Goal: Information Seeking & Learning: Learn about a topic

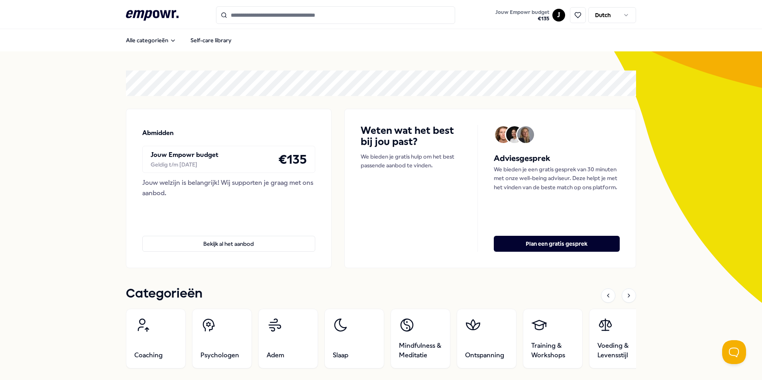
click at [321, 16] on input "Search for products, categories or subcategories" at bounding box center [335, 15] width 239 height 18
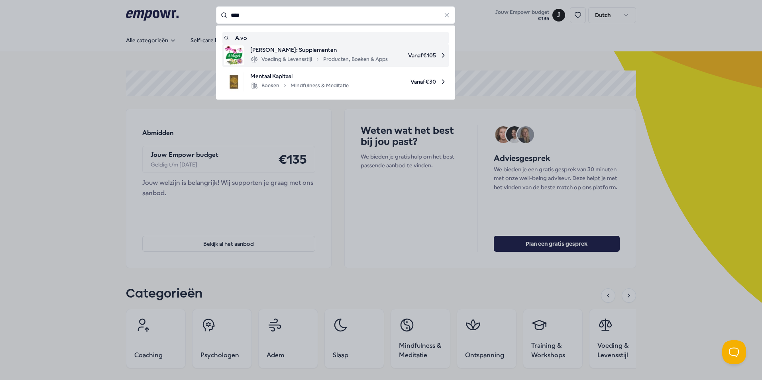
click at [296, 56] on div "Voeding & Levensstijl Producten, Boeken & Apps" at bounding box center [319, 60] width 138 height 10
type input "****"
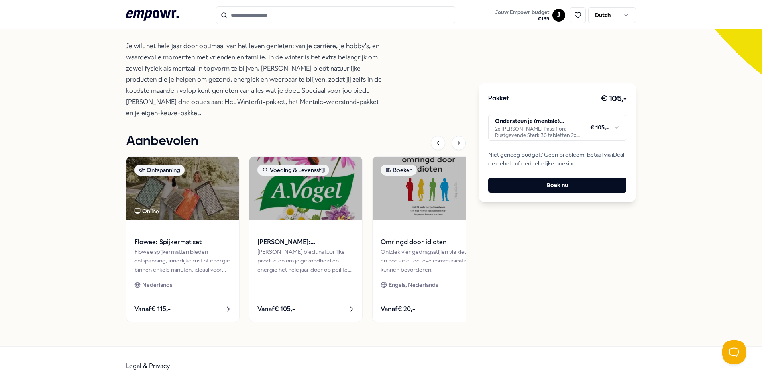
scroll to position [229, 0]
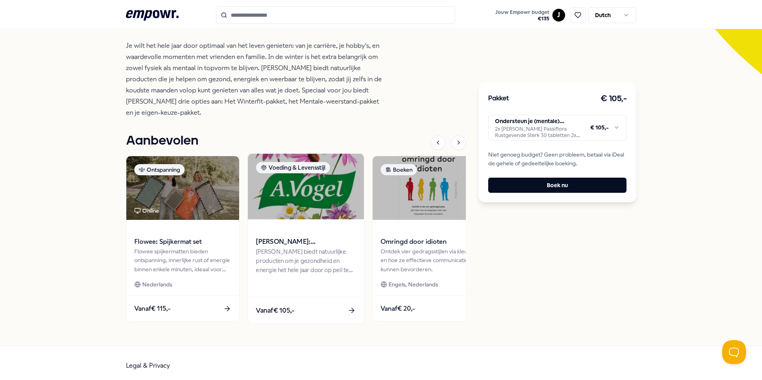
click at [283, 306] on span "Vanaf € 105,-" at bounding box center [275, 311] width 39 height 10
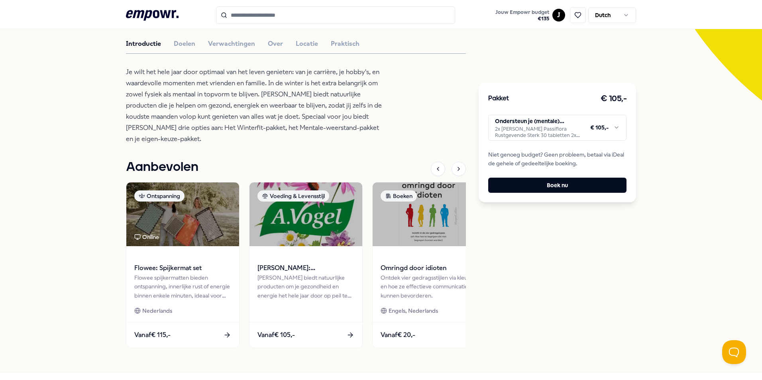
scroll to position [211, 0]
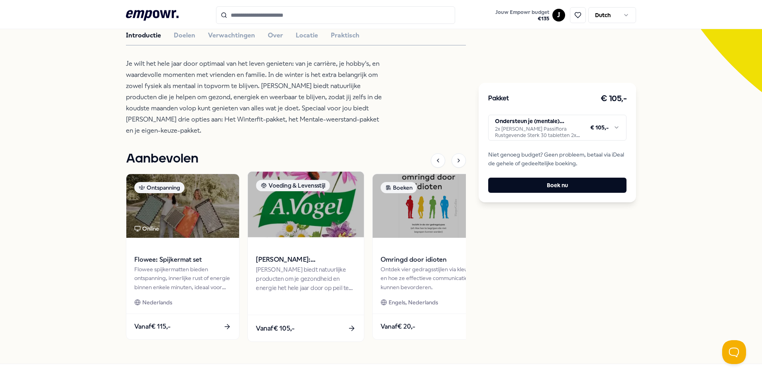
click at [308, 192] on img at bounding box center [306, 205] width 116 height 66
click at [348, 325] on icon at bounding box center [352, 329] width 8 height 8
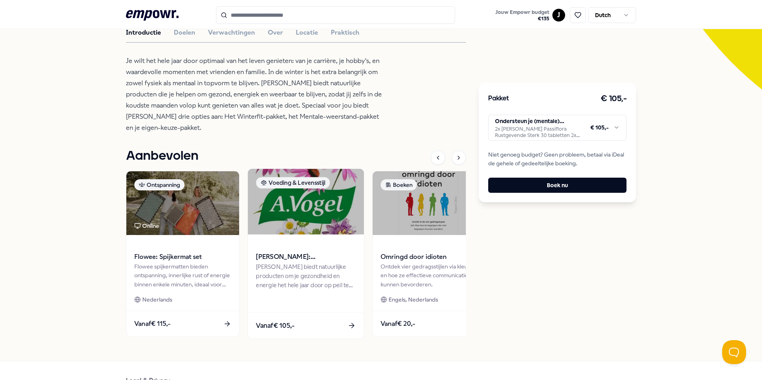
scroll to position [229, 0]
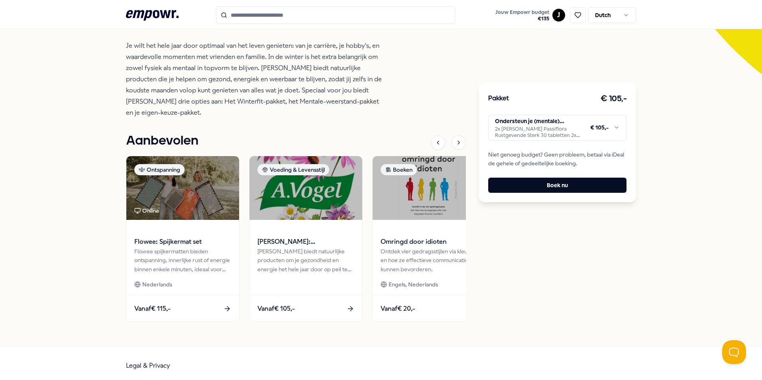
click at [348, 307] on icon at bounding box center [350, 309] width 8 height 8
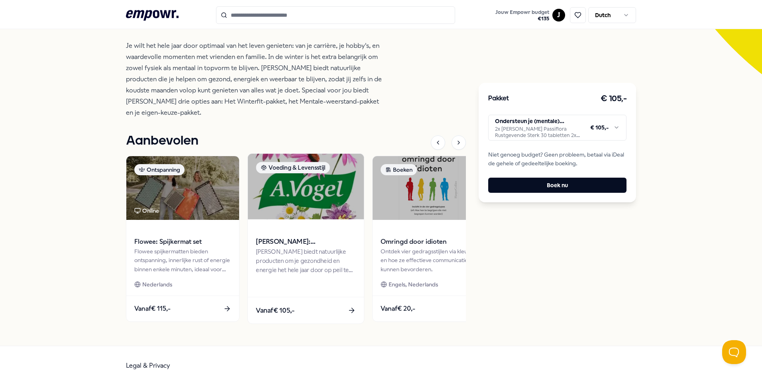
scroll to position [0, 0]
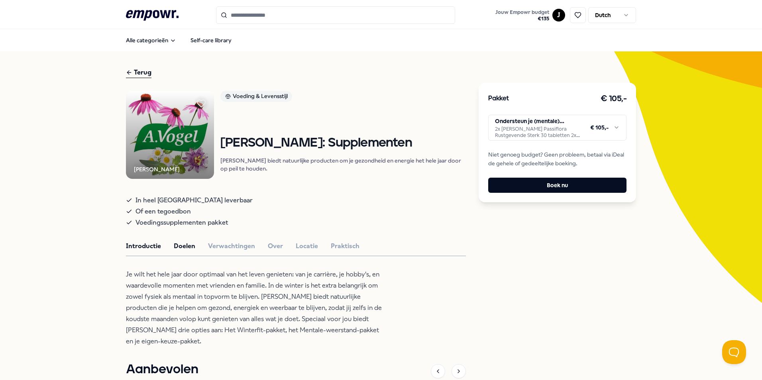
click at [179, 251] on button "Doelen" at bounding box center [185, 246] width 22 height 10
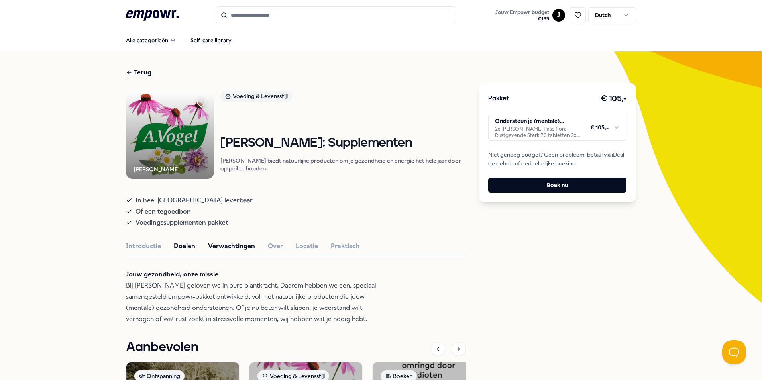
click at [228, 252] on button "Verwachtingen" at bounding box center [231, 246] width 47 height 10
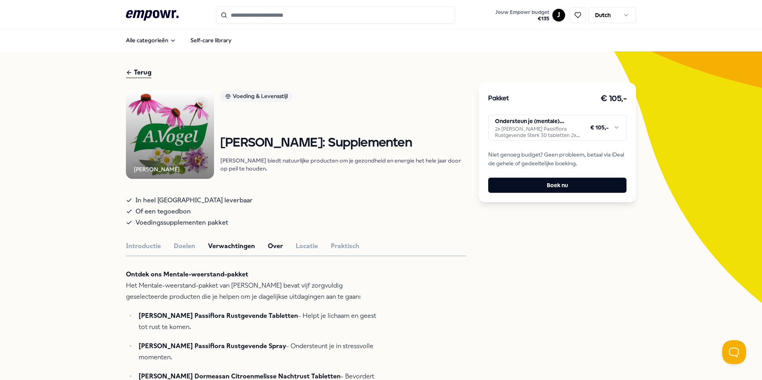
click at [271, 252] on button "Over" at bounding box center [275, 246] width 15 height 10
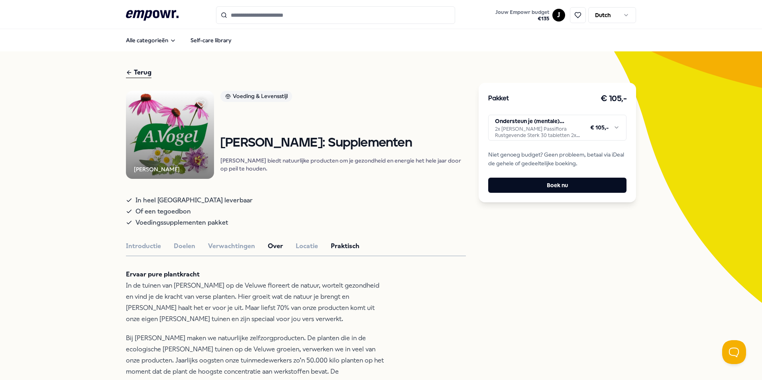
click at [342, 252] on button "Praktisch" at bounding box center [345, 246] width 29 height 10
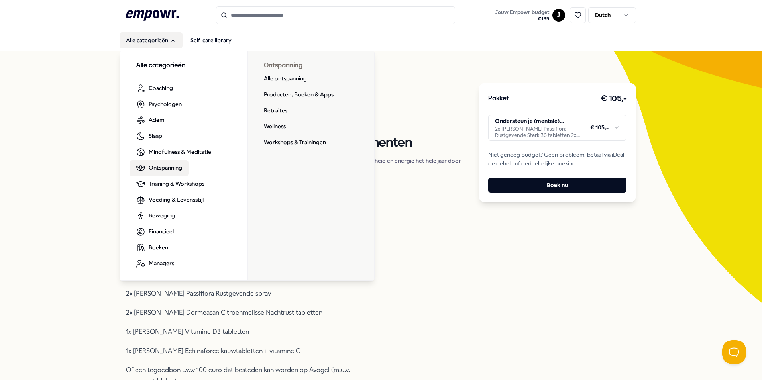
click at [171, 169] on span "Ontspanning" at bounding box center [165, 167] width 33 height 9
